Goal: Task Accomplishment & Management: Use online tool/utility

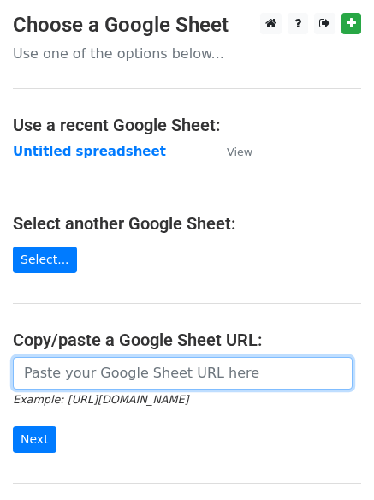
click at [87, 379] on input "url" at bounding box center [183, 373] width 340 height 33
click at [98, 370] on input "url" at bounding box center [183, 373] width 340 height 33
type input "[URL][DOMAIN_NAME]"
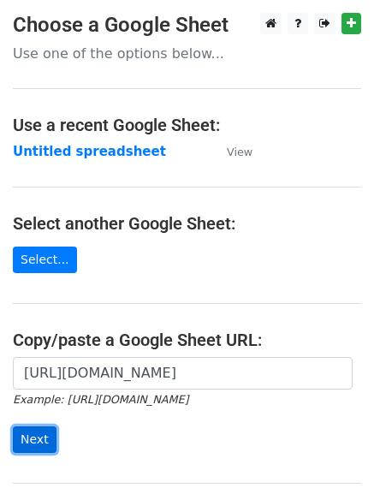
click at [35, 441] on input "Next" at bounding box center [35, 439] width 44 height 27
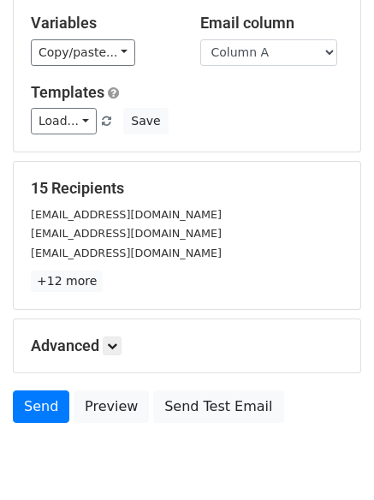
scroll to position [109, 0]
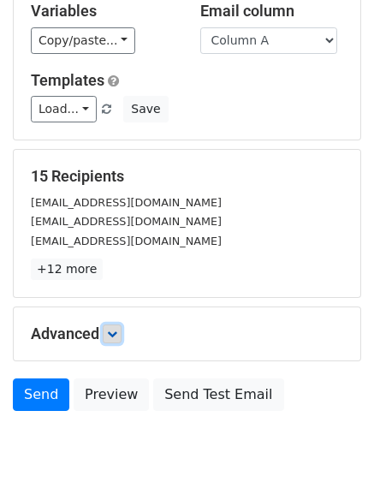
click at [114, 336] on icon at bounding box center [112, 334] width 10 height 10
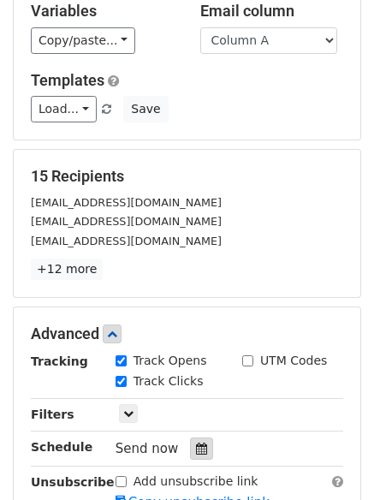
click at [197, 442] on icon at bounding box center [201, 448] width 11 height 12
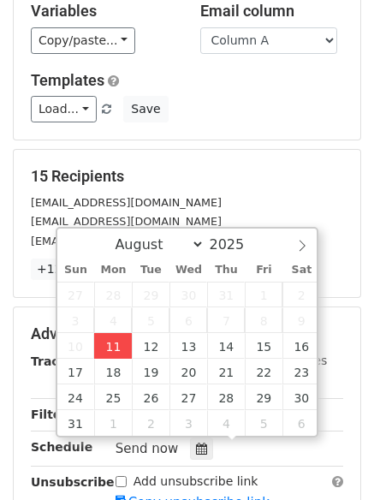
type input "2025-08-11 14:43"
type input "02"
type input "43"
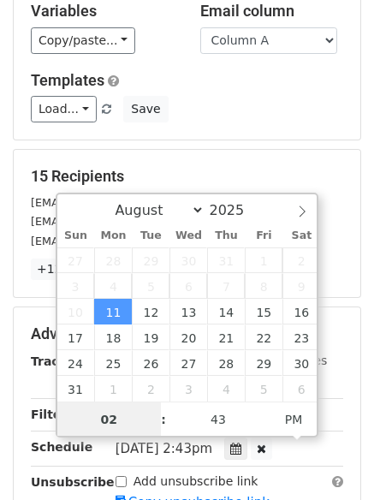
scroll to position [1, 0]
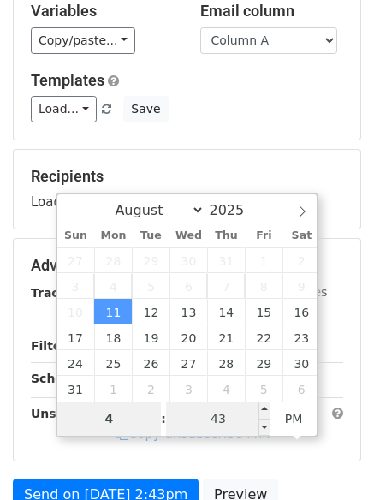
type input "4"
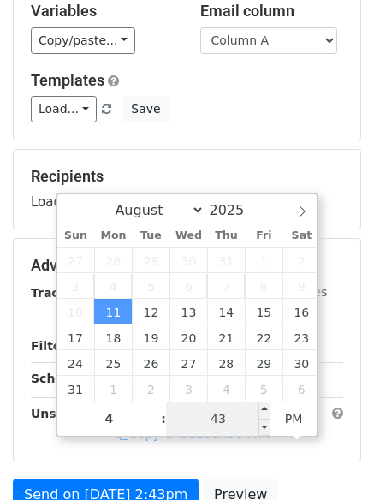
type input "2025-08-11 16:43"
type input "04"
click at [215, 419] on input "43" at bounding box center [218, 418] width 104 height 34
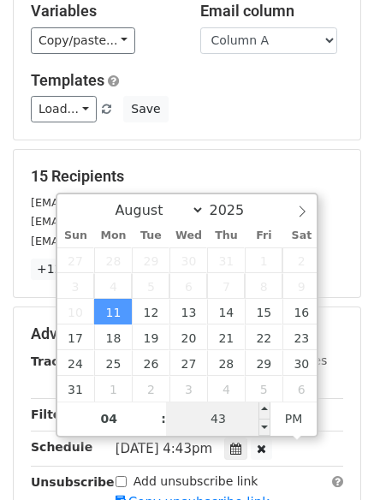
type input "0"
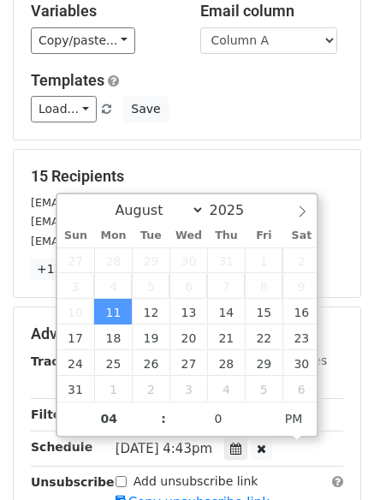
type input "2025-08-11 16:00"
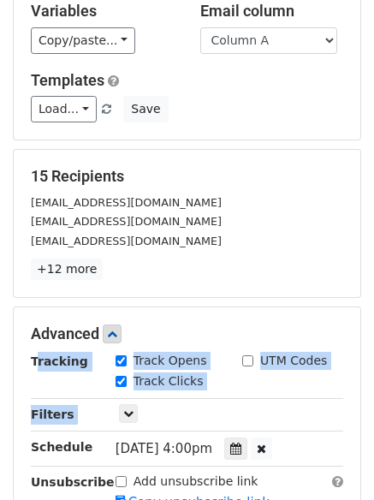
drag, startPoint x: 372, startPoint y: 299, endPoint x: 386, endPoint y: 409, distance: 110.4
click at [373, 409] on html "New Campaign Daily emails left: 50 Google Sheet: Untitled spreadsheet Variables…" at bounding box center [187, 328] width 374 height 874
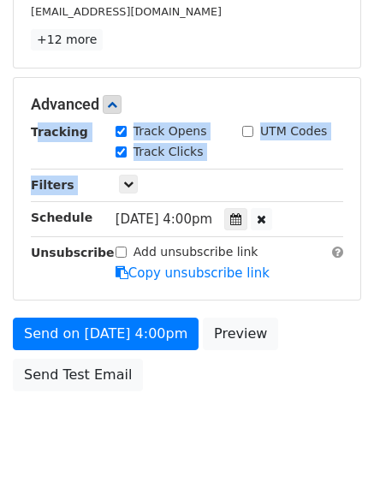
scroll to position [357, 0]
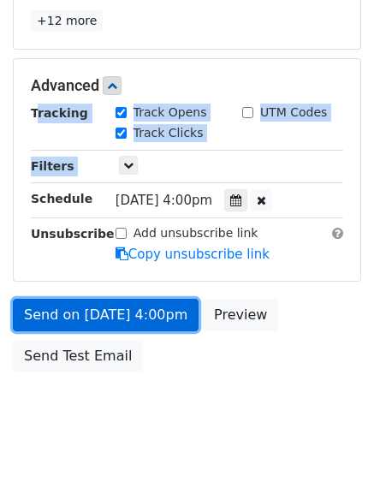
click at [80, 313] on link "Send on Aug 11 at 4:00pm" at bounding box center [106, 315] width 186 height 33
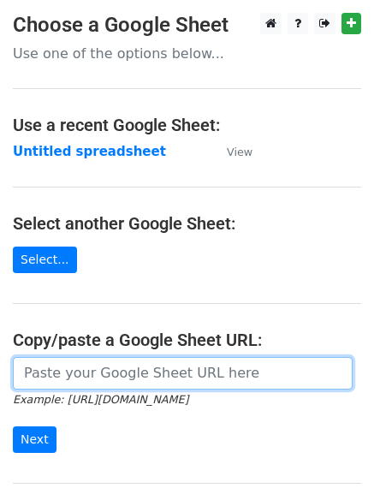
click at [67, 379] on input "url" at bounding box center [183, 373] width 340 height 33
type input "https://docs.google.com/spreadsheets/d/1QudxlgYlkKul5uRT0m6TX39PGZUtoYqqf2SFLvh…"
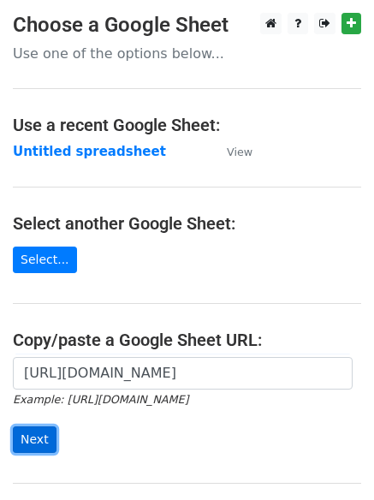
click at [36, 444] on input "Next" at bounding box center [35, 439] width 44 height 27
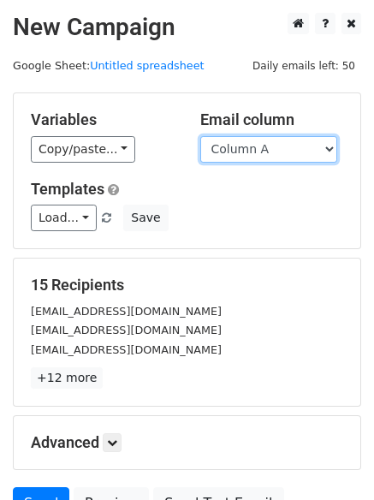
click at [331, 151] on select "Column A Column B Column C" at bounding box center [268, 149] width 137 height 27
select select "Column B"
click at [200, 136] on select "Column A Column B Column C" at bounding box center [268, 149] width 137 height 27
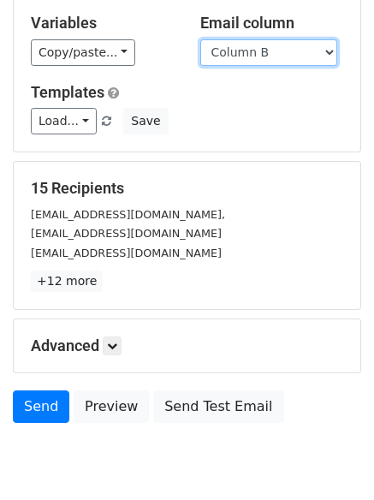
scroll to position [165, 0]
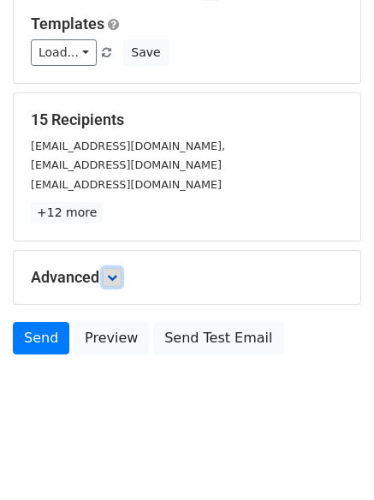
click at [115, 280] on icon at bounding box center [112, 277] width 10 height 10
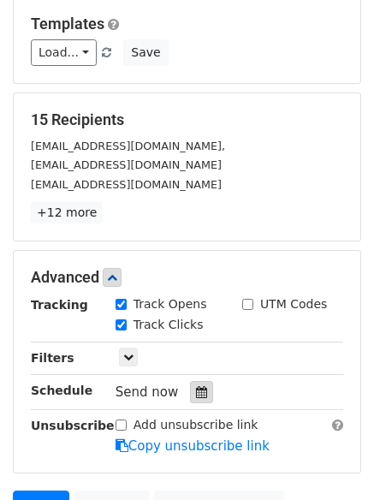
click at [196, 390] on icon at bounding box center [201, 392] width 11 height 12
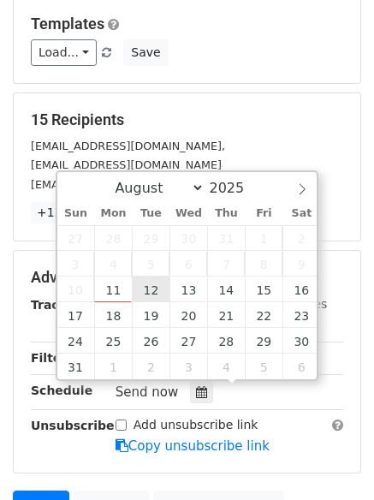
type input "2025-08-12 12:00"
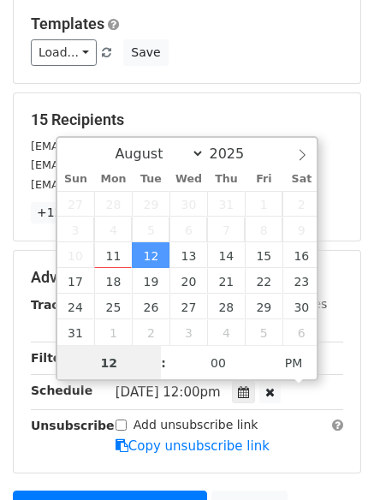
scroll to position [1, 0]
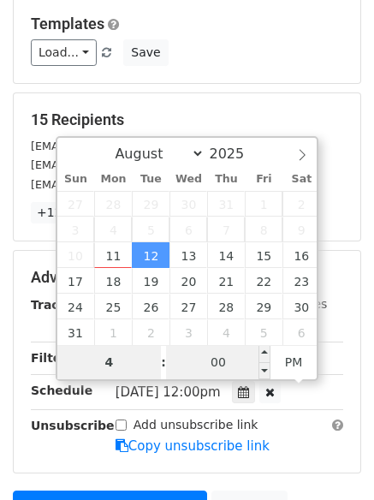
type input "4"
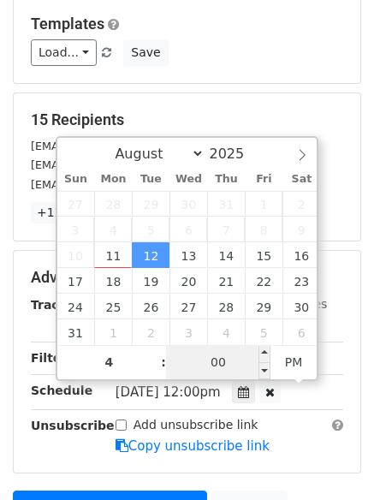
type input "2025-08-12 16:00"
type input "04"
click at [216, 354] on input "00" at bounding box center [218, 362] width 104 height 34
type input "5"
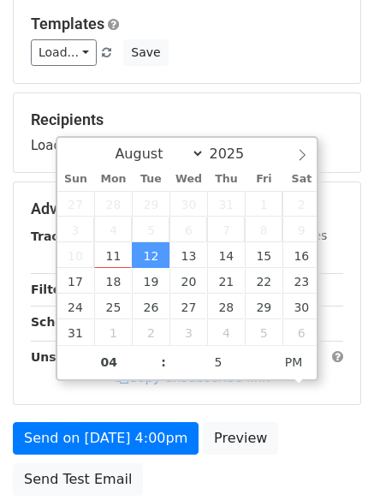
type input "2025-08-12 16:05"
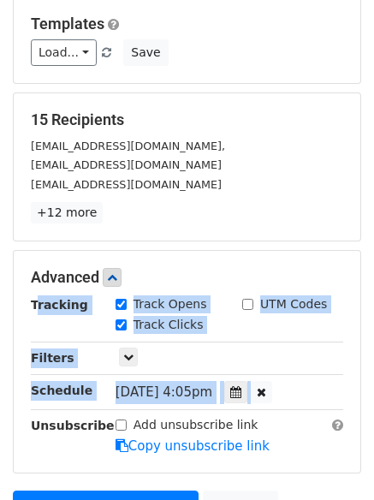
drag, startPoint x: 372, startPoint y: 277, endPoint x: 386, endPoint y: 385, distance: 108.7
click at [373, 385] on html "New Campaign Daily emails left: 50 Google Sheet: Untitled spreadsheet Variables…" at bounding box center [187, 272] width 374 height 874
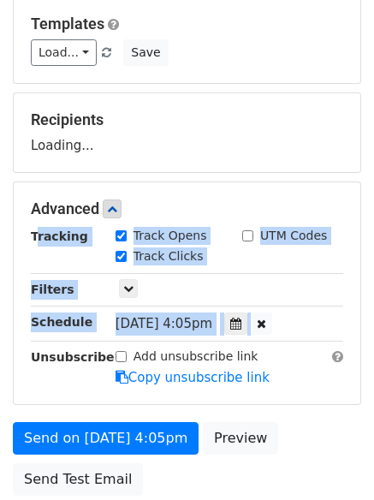
scroll to position [305, 0]
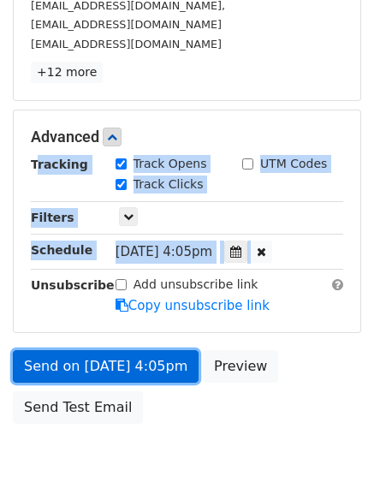
click at [73, 364] on link "Send on Aug 12 at 4:05pm" at bounding box center [106, 366] width 186 height 33
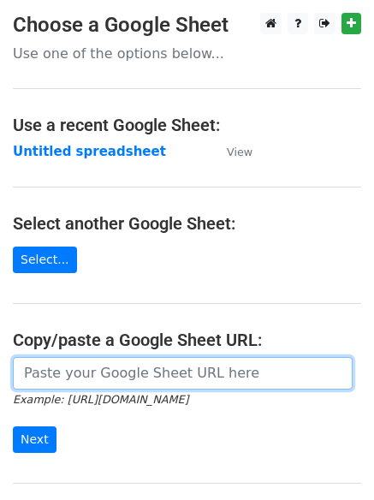
click at [66, 373] on input "url" at bounding box center [183, 373] width 340 height 33
type input "[URL][DOMAIN_NAME]"
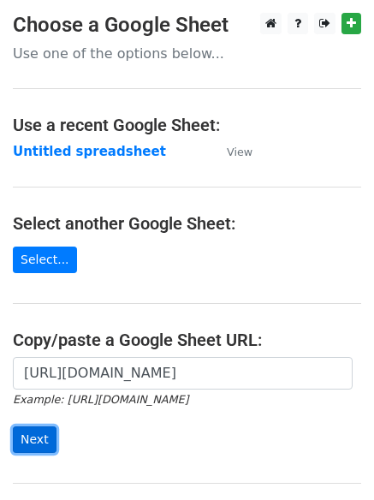
click at [29, 443] on input "Next" at bounding box center [35, 439] width 44 height 27
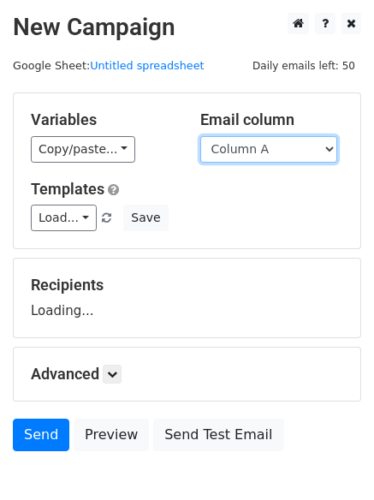
click at [324, 149] on select "Column A Column B Column C" at bounding box center [268, 149] width 137 height 27
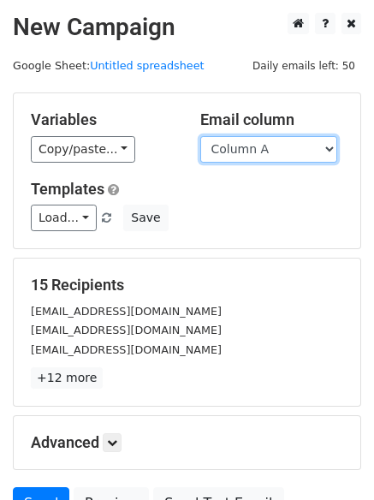
click at [333, 146] on select "Column A Column B Column C" at bounding box center [268, 149] width 137 height 27
select select "Column C"
click at [200, 136] on select "Column A Column B Column C" at bounding box center [268, 149] width 137 height 27
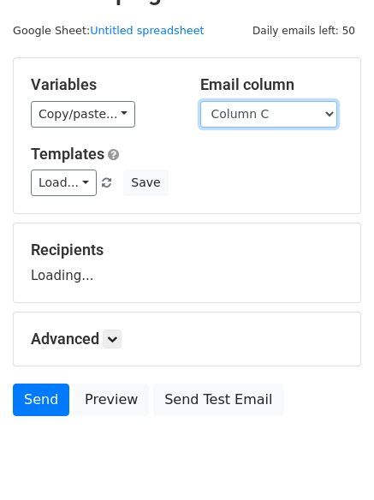
scroll to position [97, 0]
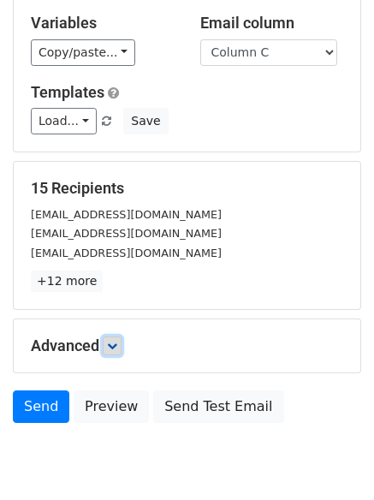
click at [114, 342] on icon at bounding box center [112, 345] width 10 height 10
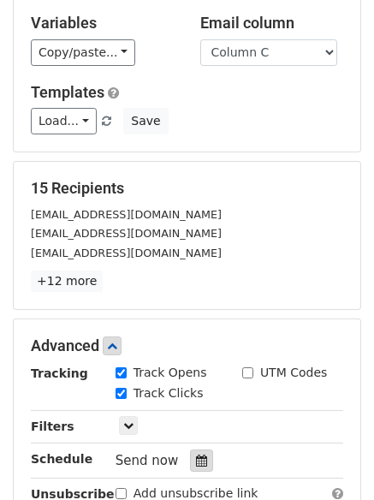
click at [196, 456] on icon at bounding box center [201, 460] width 11 height 12
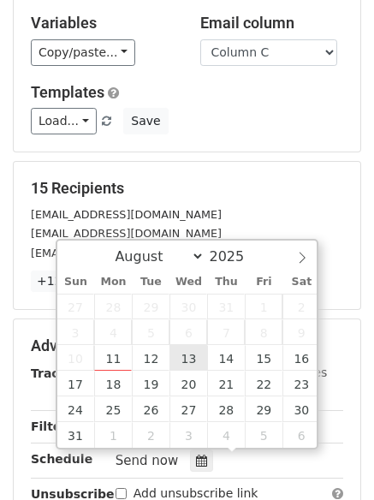
type input "[DATE] 12:00"
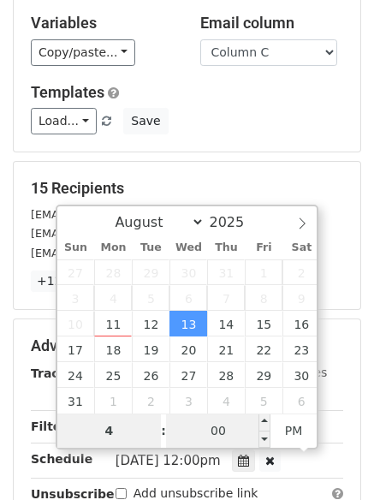
type input "4"
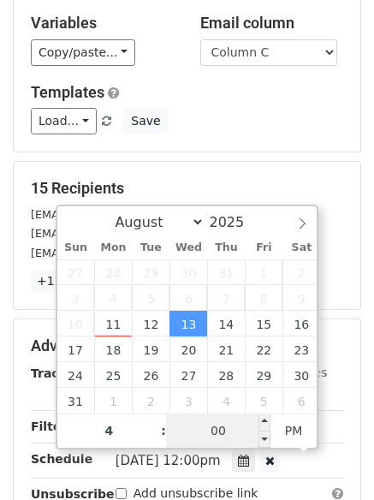
type input "[DATE] 16:00"
type input "04"
click at [205, 419] on input "00" at bounding box center [218, 430] width 104 height 34
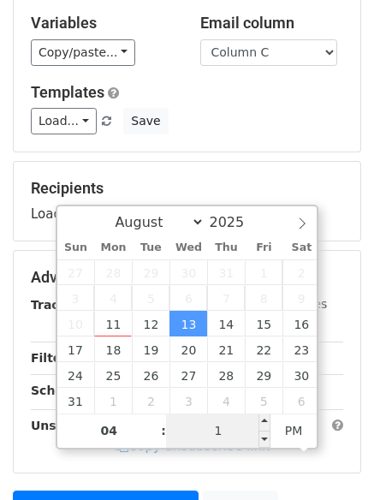
type input "10"
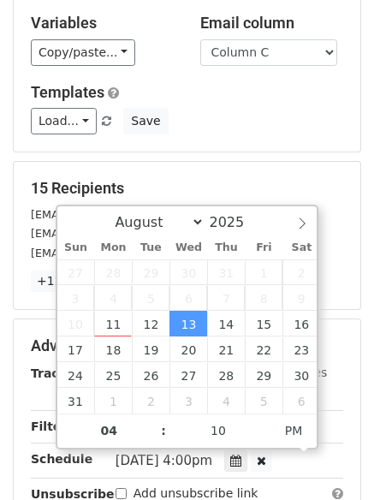
type input "[DATE] 16:10"
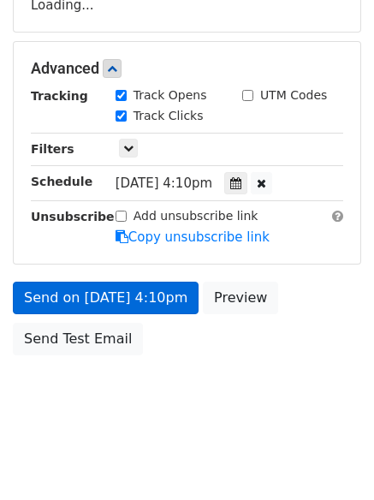
scroll to position [374, 0]
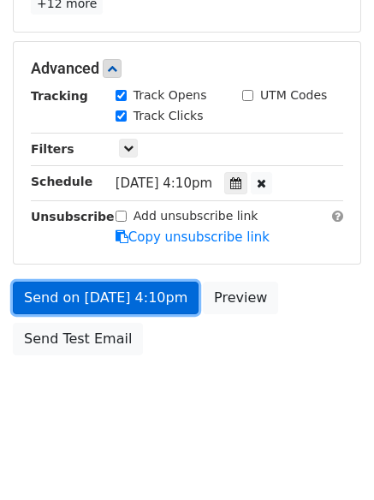
click at [98, 301] on link "Send on [DATE] 4:10pm" at bounding box center [106, 297] width 186 height 33
